Goal: Navigation & Orientation: Understand site structure

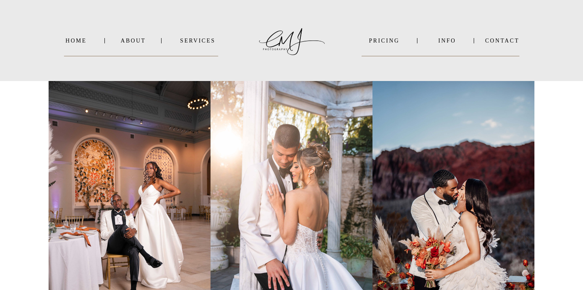
click at [455, 41] on nav "INFO" at bounding box center [446, 41] width 39 height 6
click at [493, 40] on nav "Contact" at bounding box center [502, 41] width 34 height 6
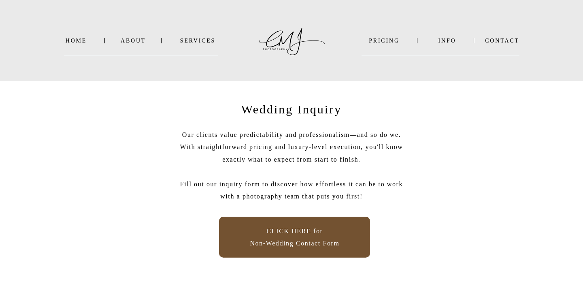
click at [191, 39] on nav "SERVICES" at bounding box center [197, 41] width 41 height 6
click at [198, 49] on b "WEDDINGS" at bounding box center [204, 52] width 34 height 6
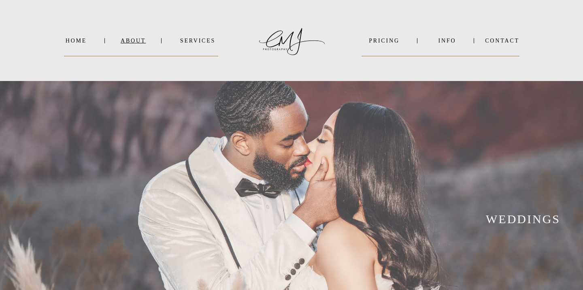
click at [134, 38] on nav "About" at bounding box center [133, 41] width 24 height 6
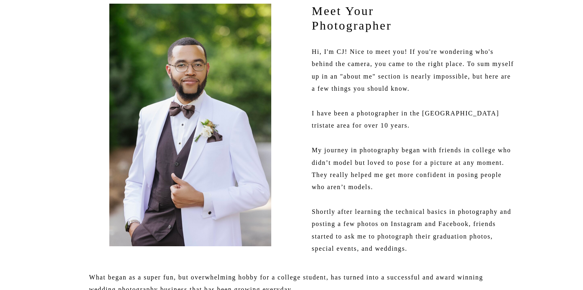
scroll to position [136, 0]
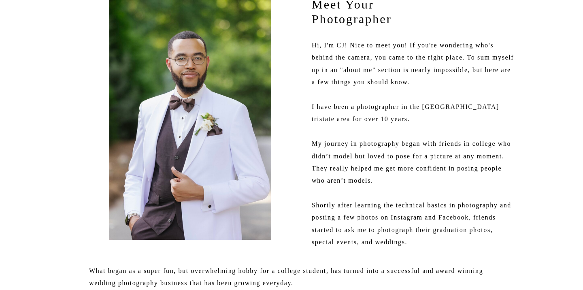
click at [505, 129] on p "Hi, I'm CJ! Nice to meet you! If you're wondering who's behind the camera, you …" at bounding box center [413, 145] width 202 height 212
drag, startPoint x: 431, startPoint y: 107, endPoint x: 486, endPoint y: 106, distance: 55.5
click at [486, 106] on p "Hi, I'm CJ! Nice to meet you! If you're wondering who's behind the camera, you …" at bounding box center [413, 145] width 202 height 212
copy p "PA tristate area"
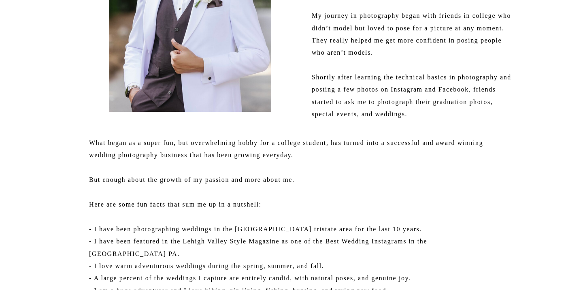
scroll to position [0, 0]
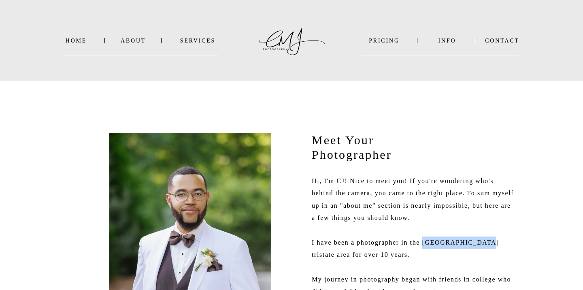
click at [293, 41] on div at bounding box center [291, 40] width 85 height 57
